Goal: Task Accomplishment & Management: Manage account settings

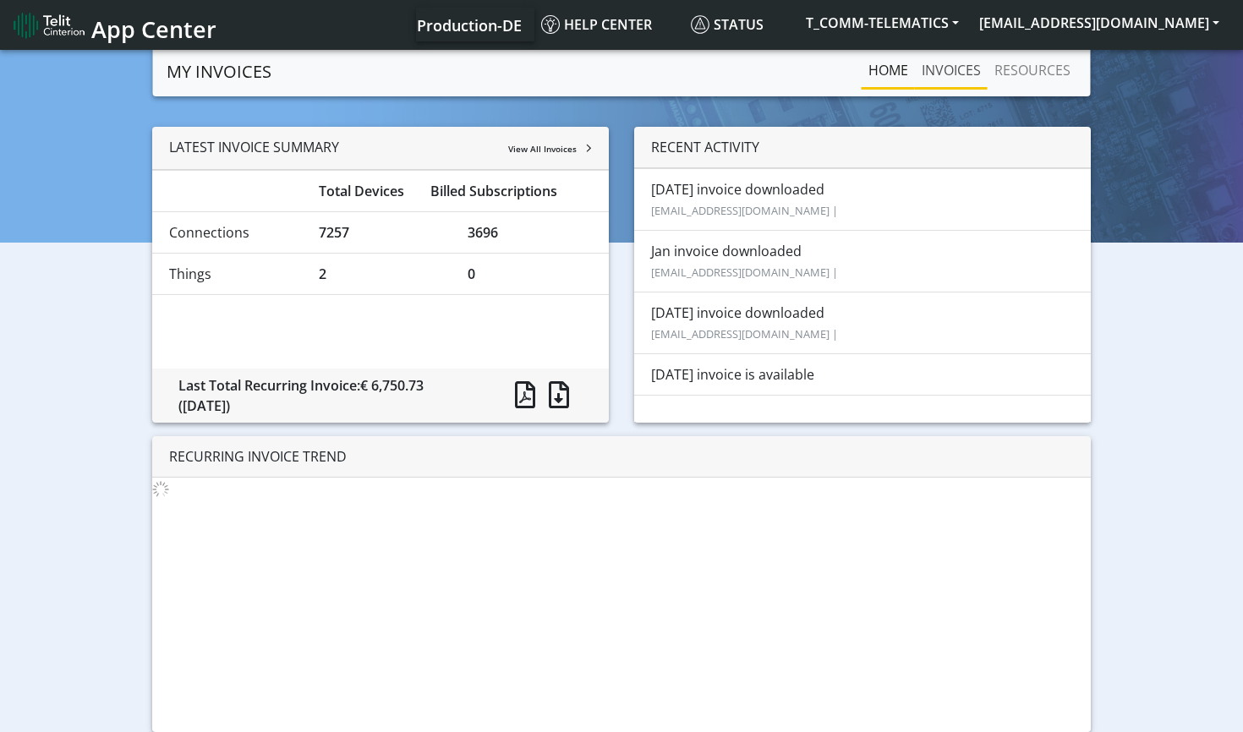
click at [934, 75] on link "INVOICES" at bounding box center [951, 70] width 73 height 34
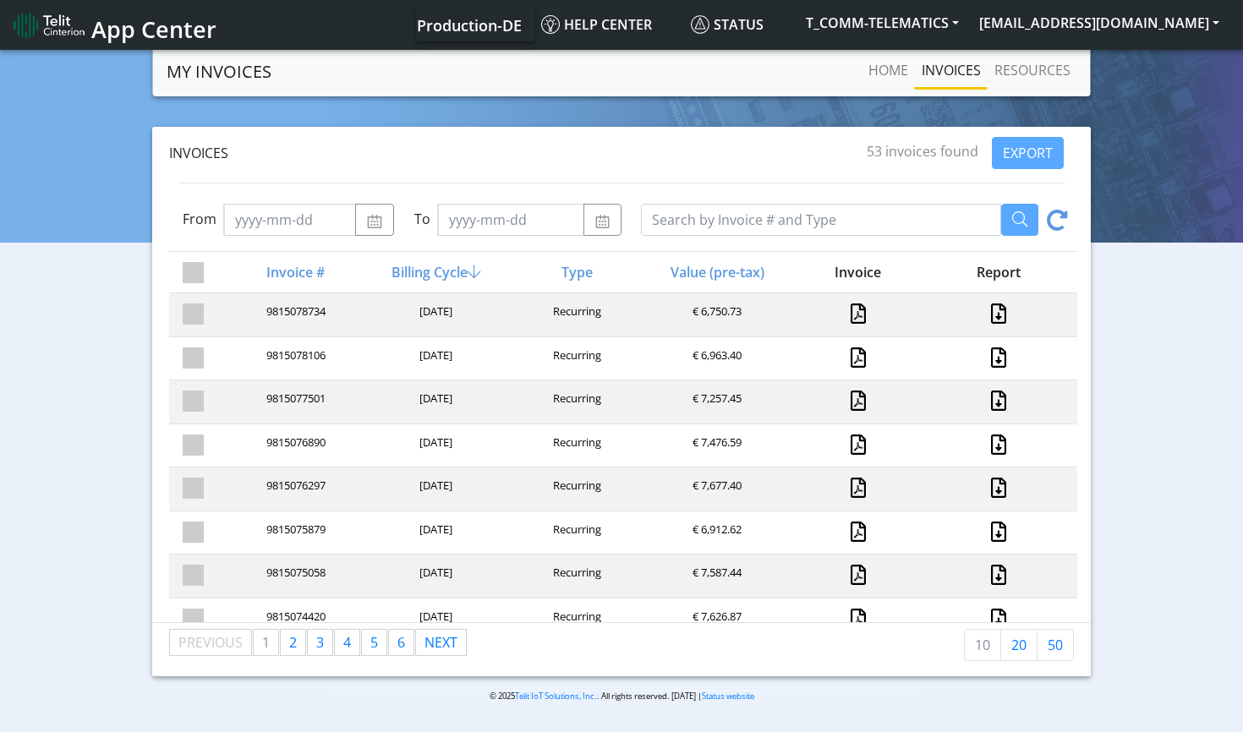
click at [661, 419] on div "9815077501 [DATE] Recurring € 7,257.45" at bounding box center [623, 402] width 908 height 44
click at [657, 414] on div "9815077501 [DATE] Recurring € 7,257.45" at bounding box center [623, 402] width 908 height 44
click at [449, 308] on div "[DATE]" at bounding box center [435, 315] width 140 height 23
click at [857, 353] on link at bounding box center [858, 358] width 15 height 20
click at [859, 308] on link at bounding box center [858, 314] width 15 height 20
